Goal: Find specific page/section: Find specific page/section

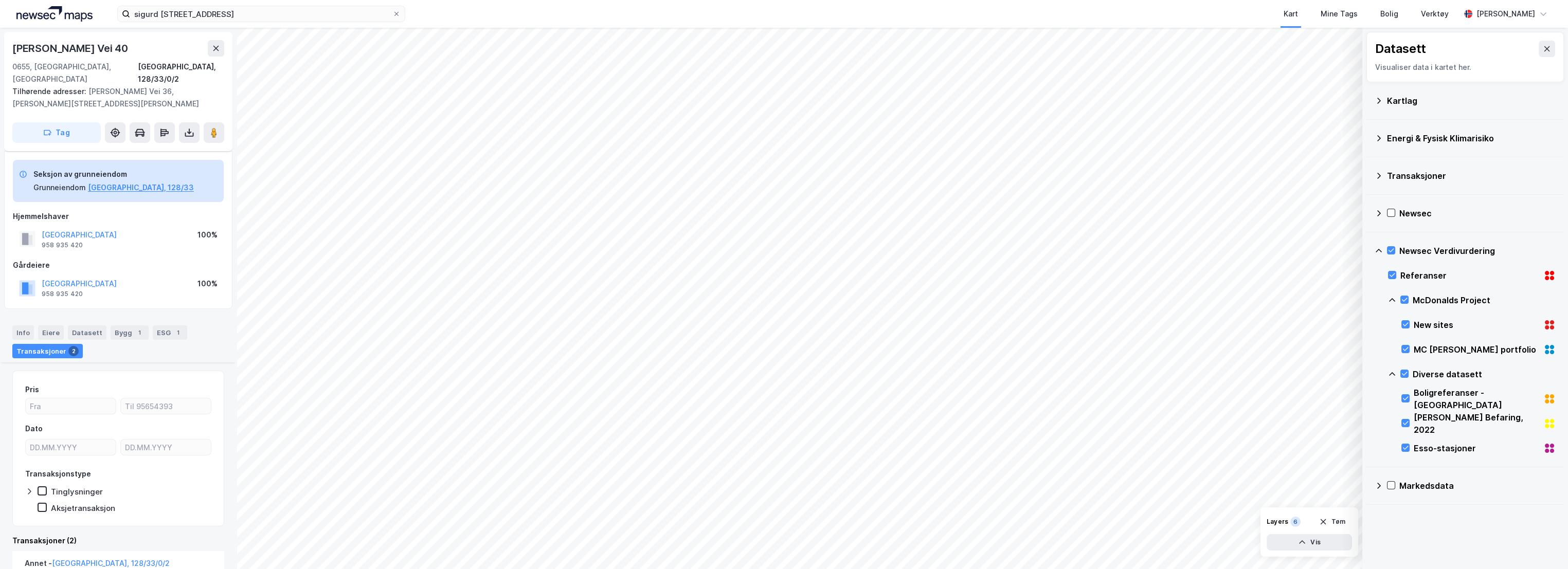
scroll to position [209, 0]
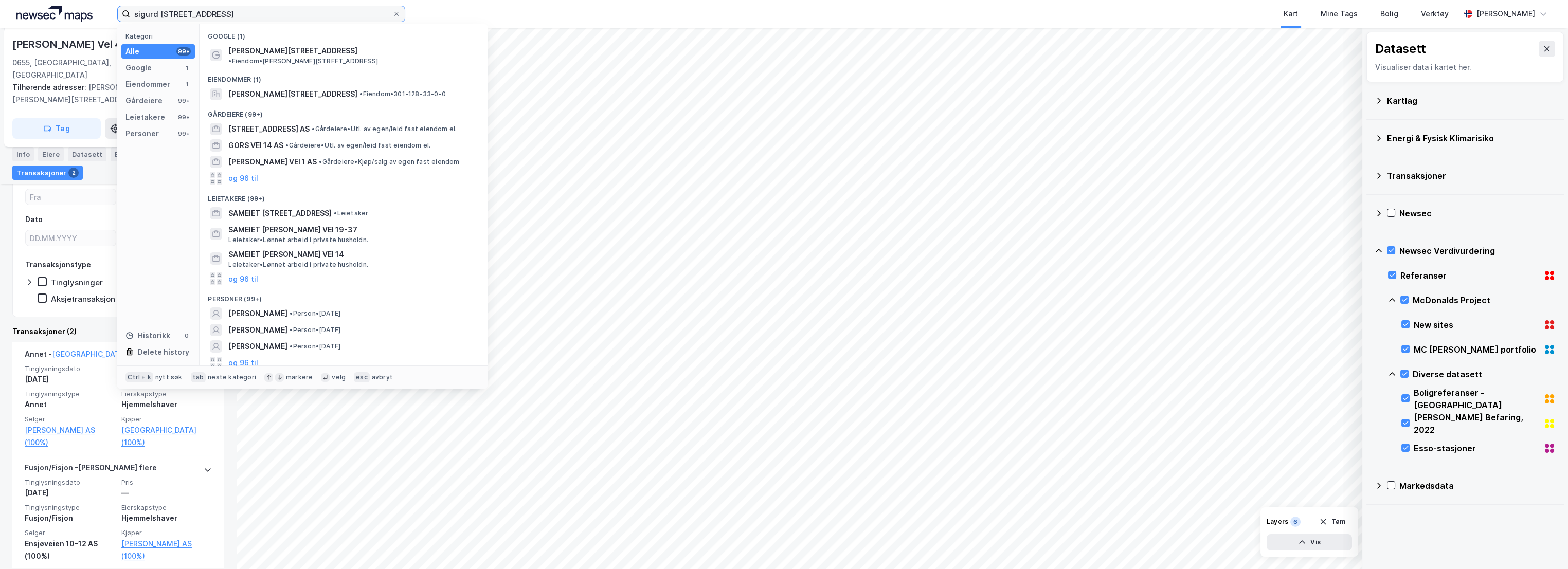
drag, startPoint x: 223, startPoint y: 18, endPoint x: 120, endPoint y: 16, distance: 103.0
click at [120, 16] on label "sigurd [STREET_ADDRESS]" at bounding box center [261, 13] width 288 height 16
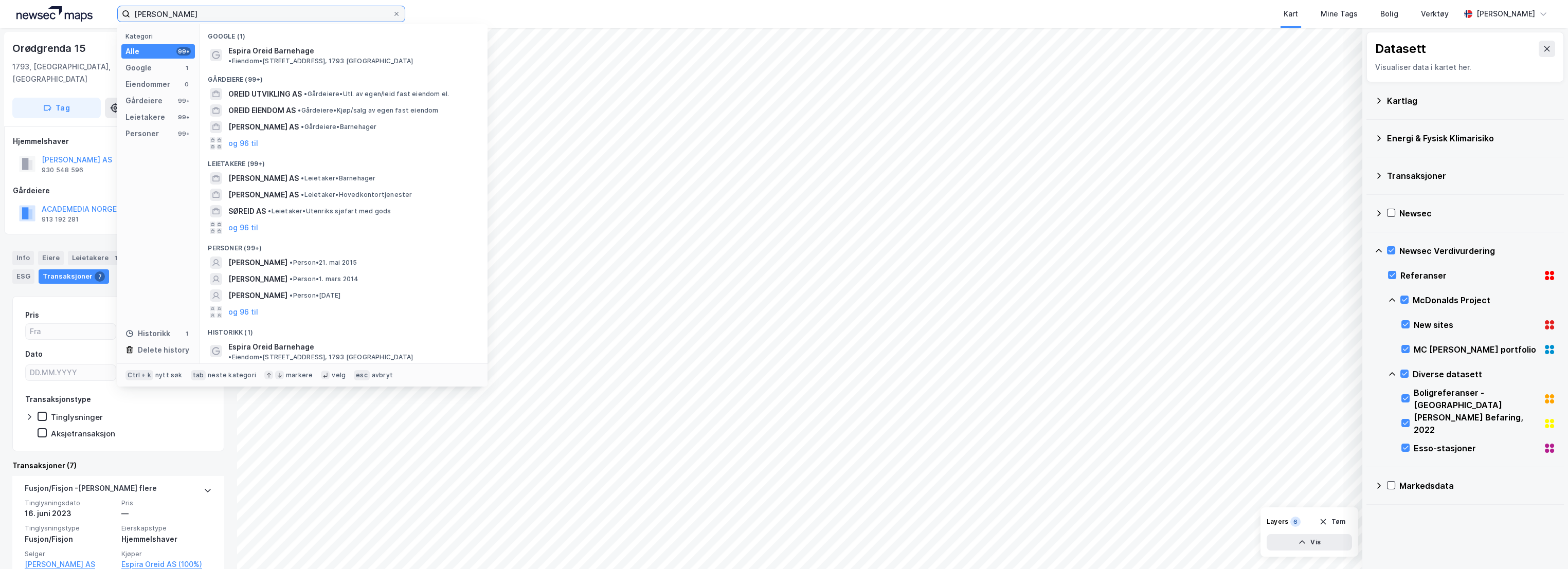
click at [214, 16] on input "[PERSON_NAME]" at bounding box center [261, 13] width 262 height 15
click at [147, 9] on input "[PERSON_NAME]" at bounding box center [261, 13] width 262 height 15
click at [147, 9] on input "[PERSON_NAME]" at bounding box center [261, 13] width 262 height 15
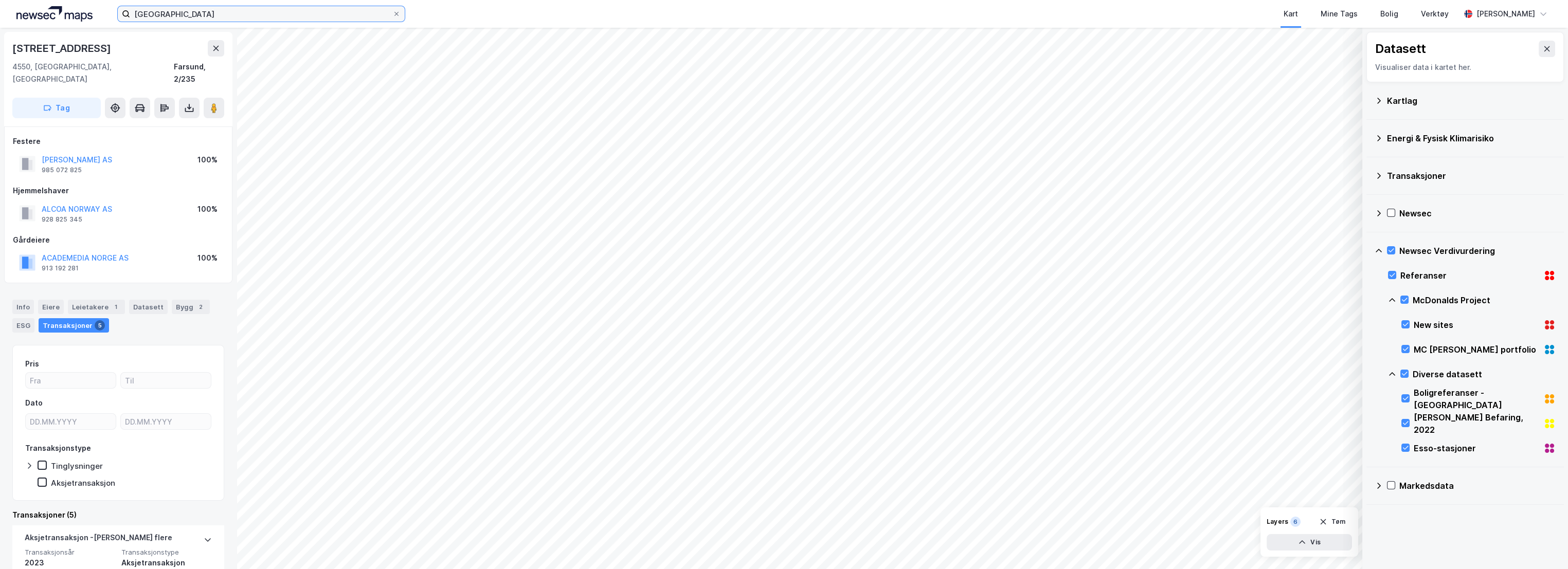
click at [159, 16] on input "[GEOGRAPHIC_DATA]" at bounding box center [261, 13] width 262 height 15
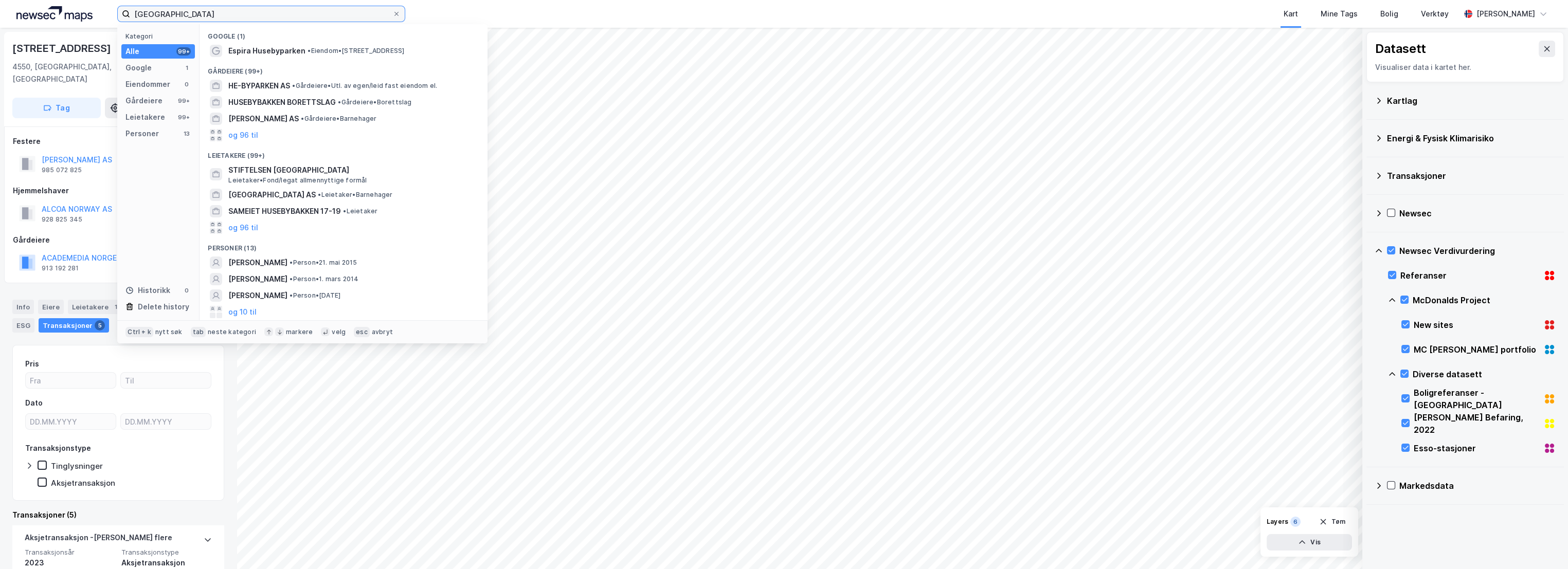
click at [159, 16] on input "[GEOGRAPHIC_DATA]" at bounding box center [261, 13] width 262 height 15
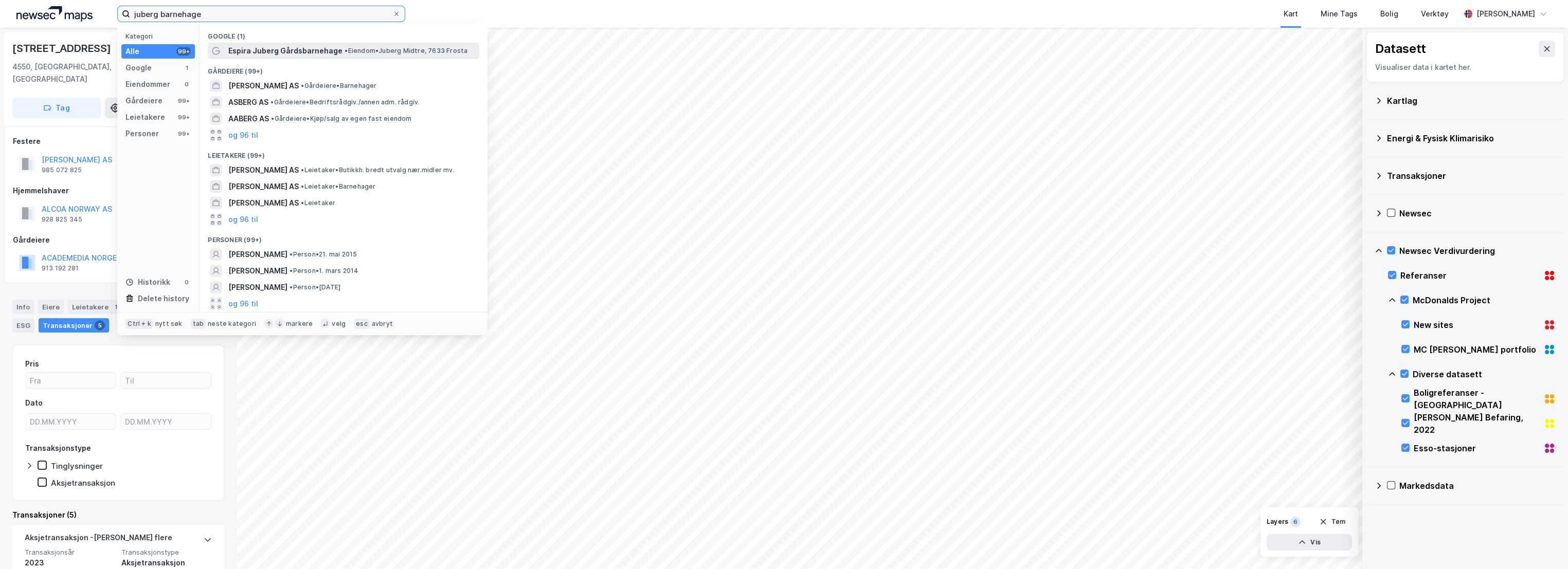
type input "juberg barnehage"
